Goal: Navigation & Orientation: Find specific page/section

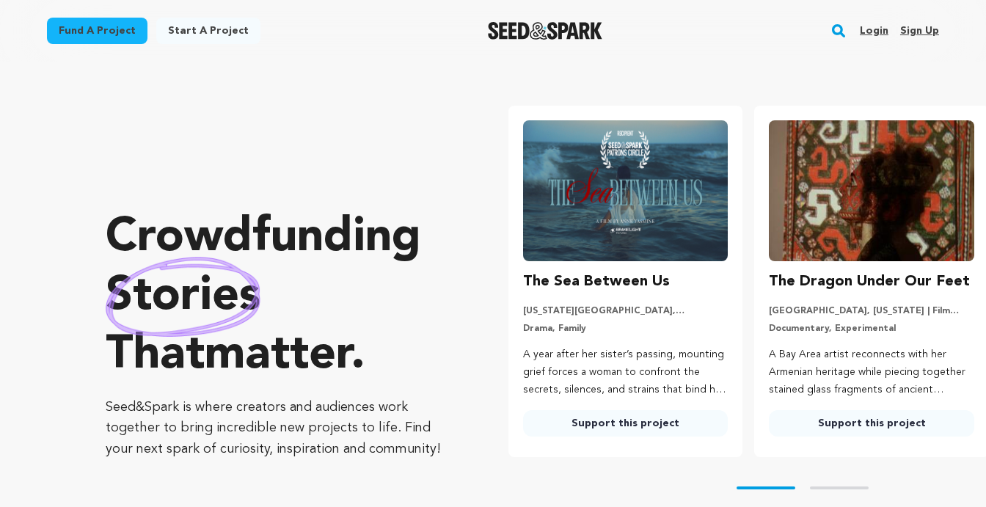
click at [877, 23] on link "Login" at bounding box center [874, 30] width 29 height 23
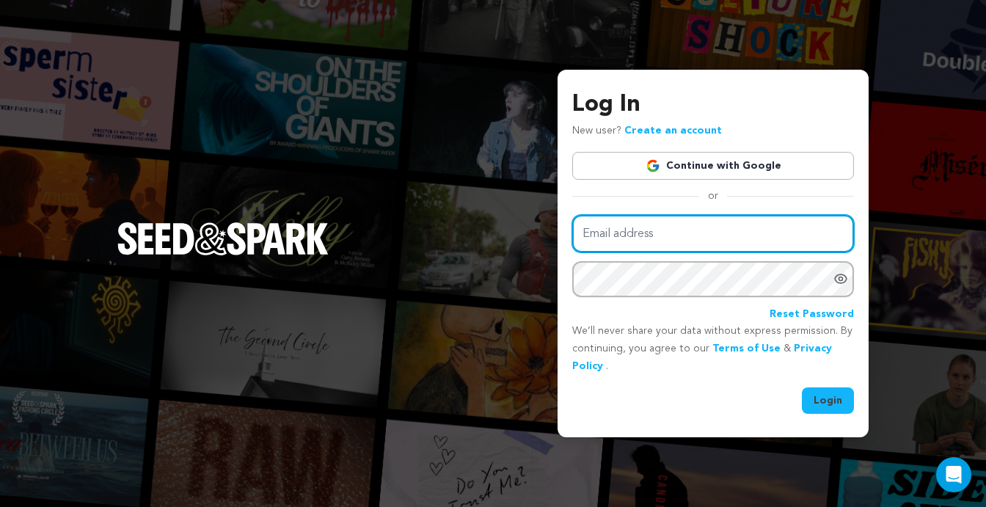
type input "garresoraya@gmail.com"
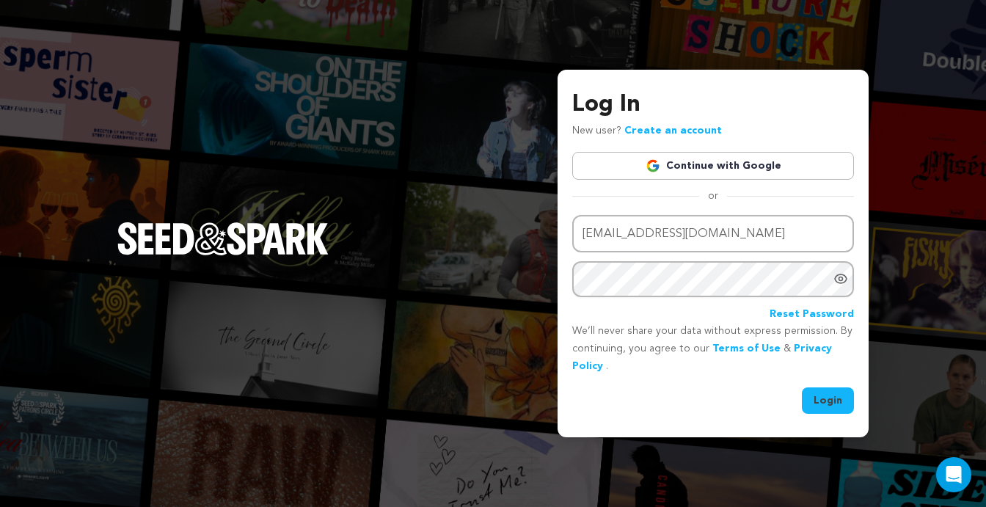
click at [822, 403] on button "Login" at bounding box center [828, 400] width 52 height 26
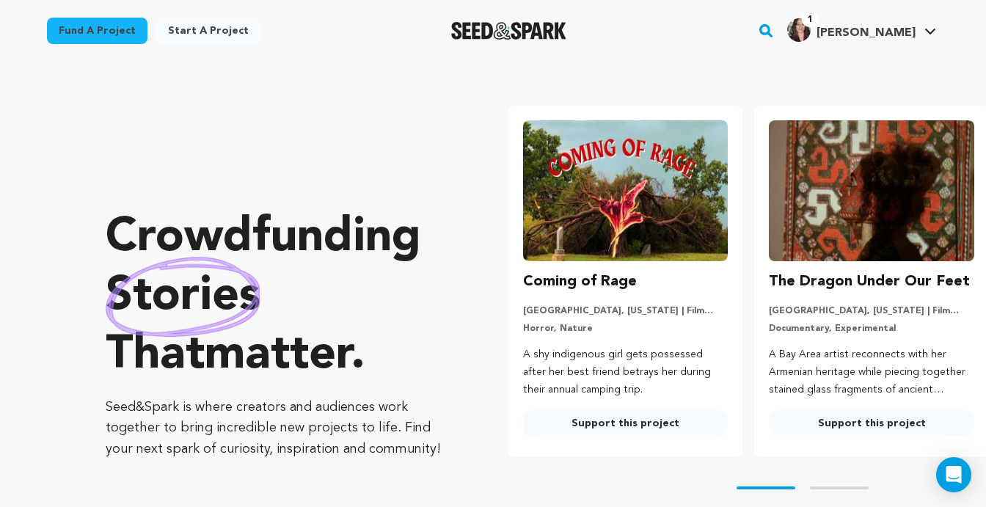
click at [811, 31] on img "Soraya G.'s Profile" at bounding box center [798, 29] width 23 height 23
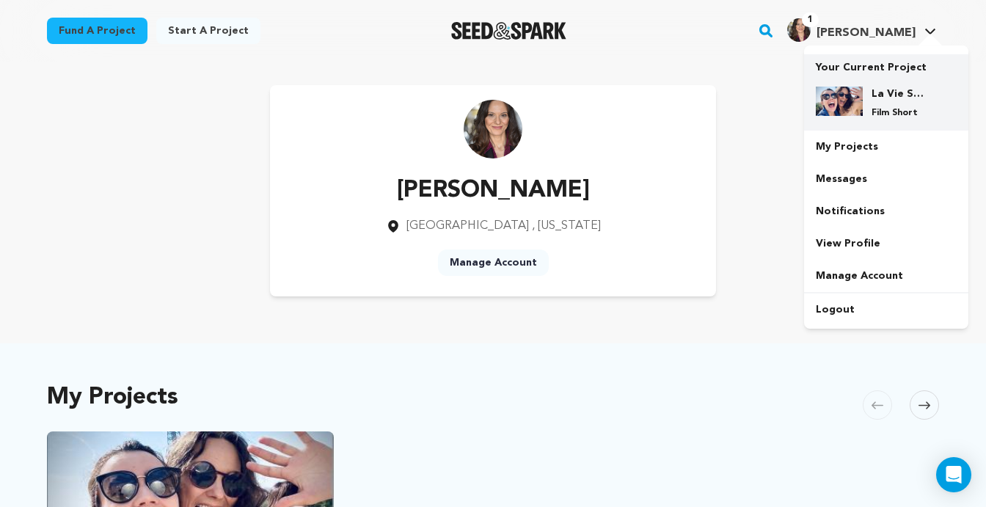
click at [889, 99] on h4 "La Vie Smart" at bounding box center [897, 94] width 53 height 15
